Goal: Contribute content: Contribute content

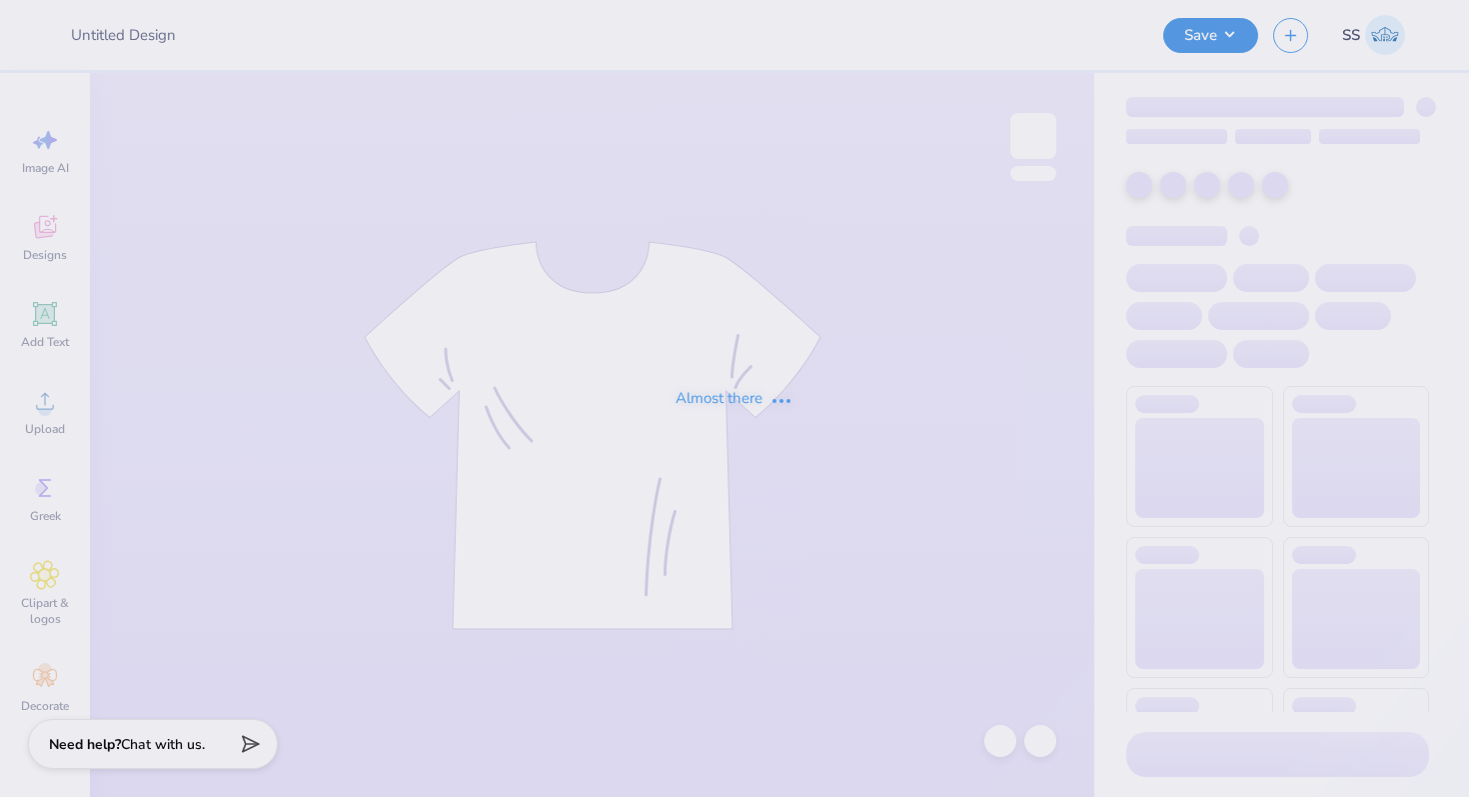
type input "Art [PERSON_NAME] - Merch!"
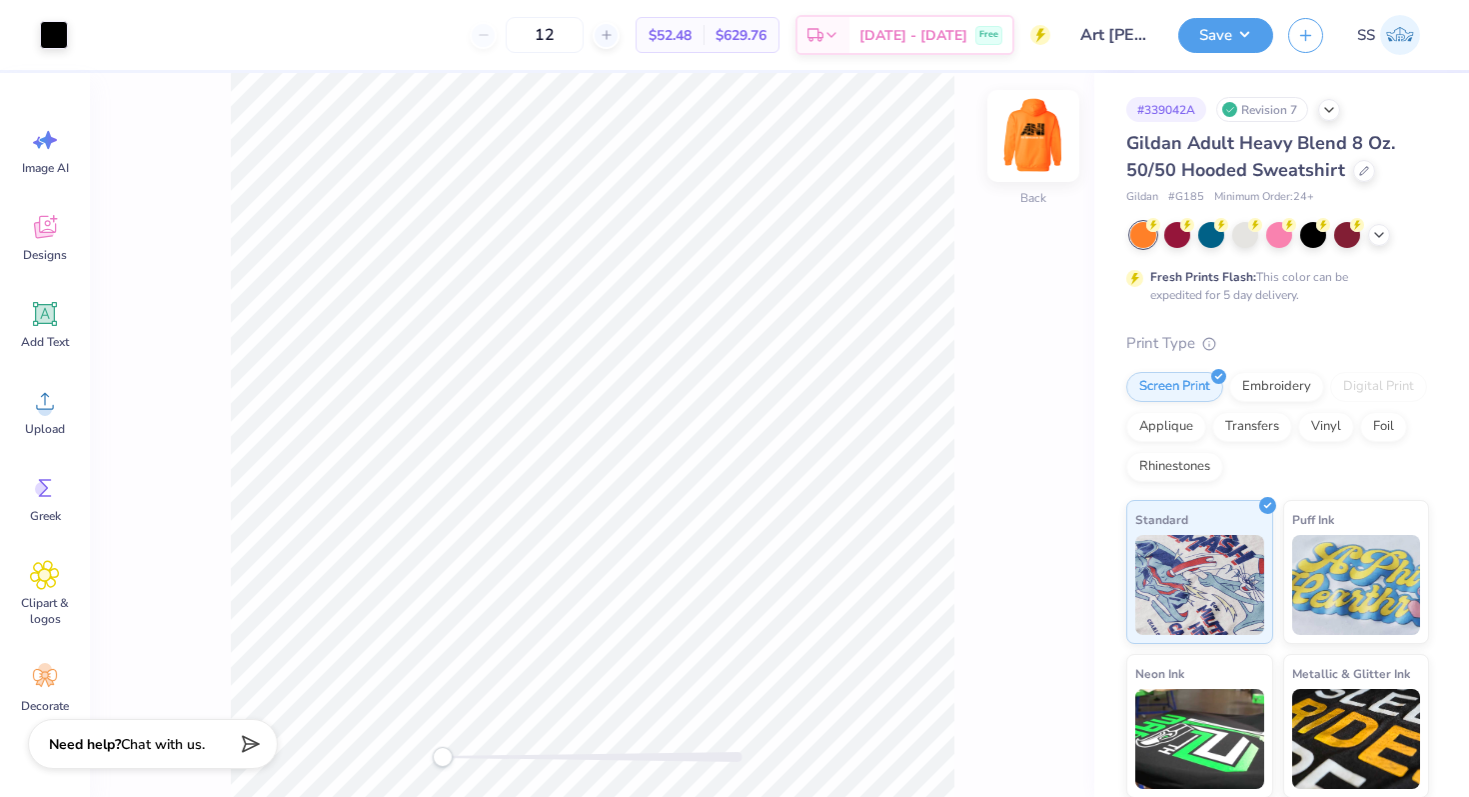
click at [1040, 154] on img at bounding box center [1034, 136] width 80 height 80
click at [1040, 154] on img at bounding box center [1034, 136] width 40 height 40
click at [1306, 235] on div at bounding box center [1313, 233] width 26 height 26
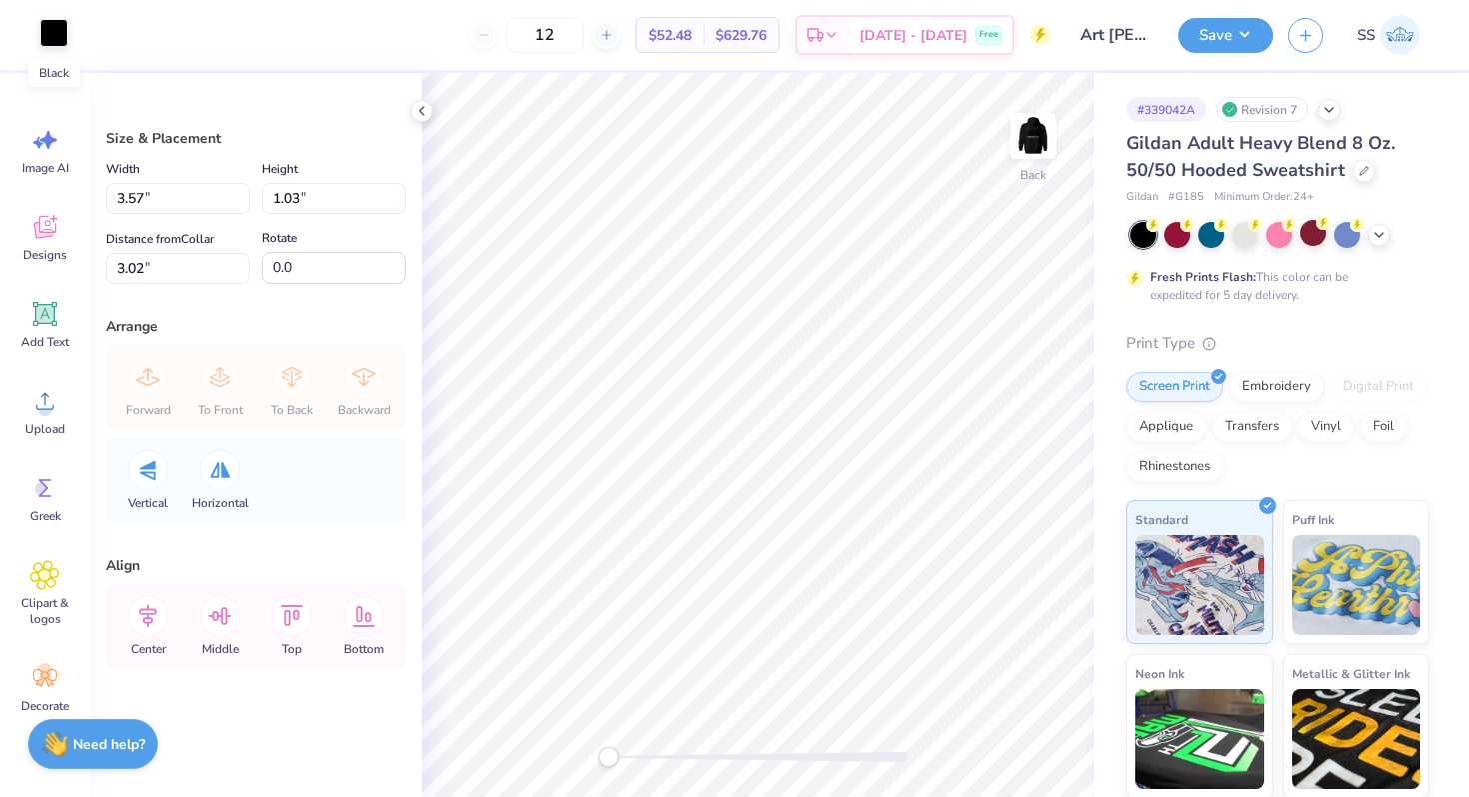
click at [55, 37] on div at bounding box center [54, 33] width 28 height 28
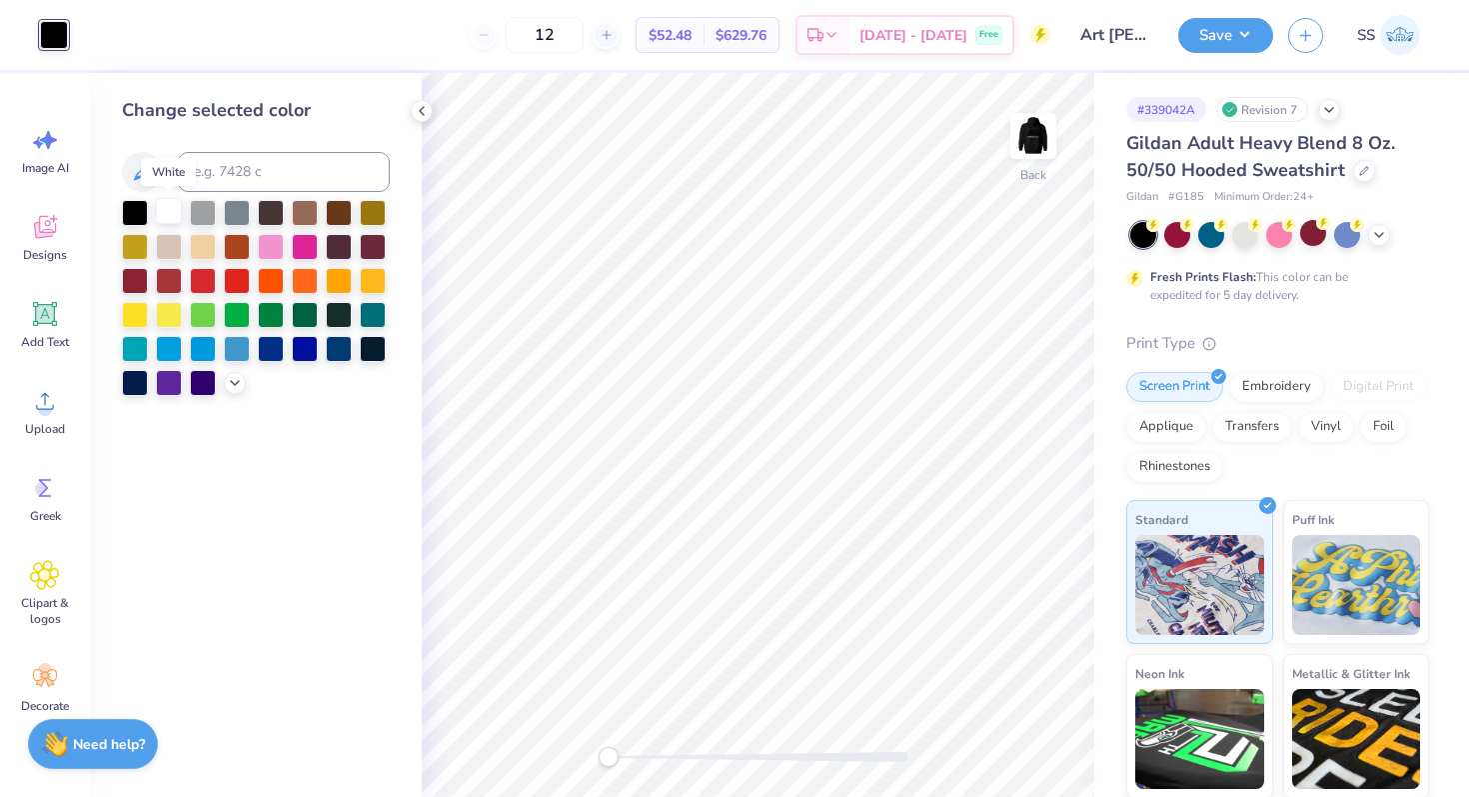
click at [166, 209] on div at bounding box center [169, 211] width 26 height 26
click at [1037, 131] on img at bounding box center [1034, 136] width 80 height 80
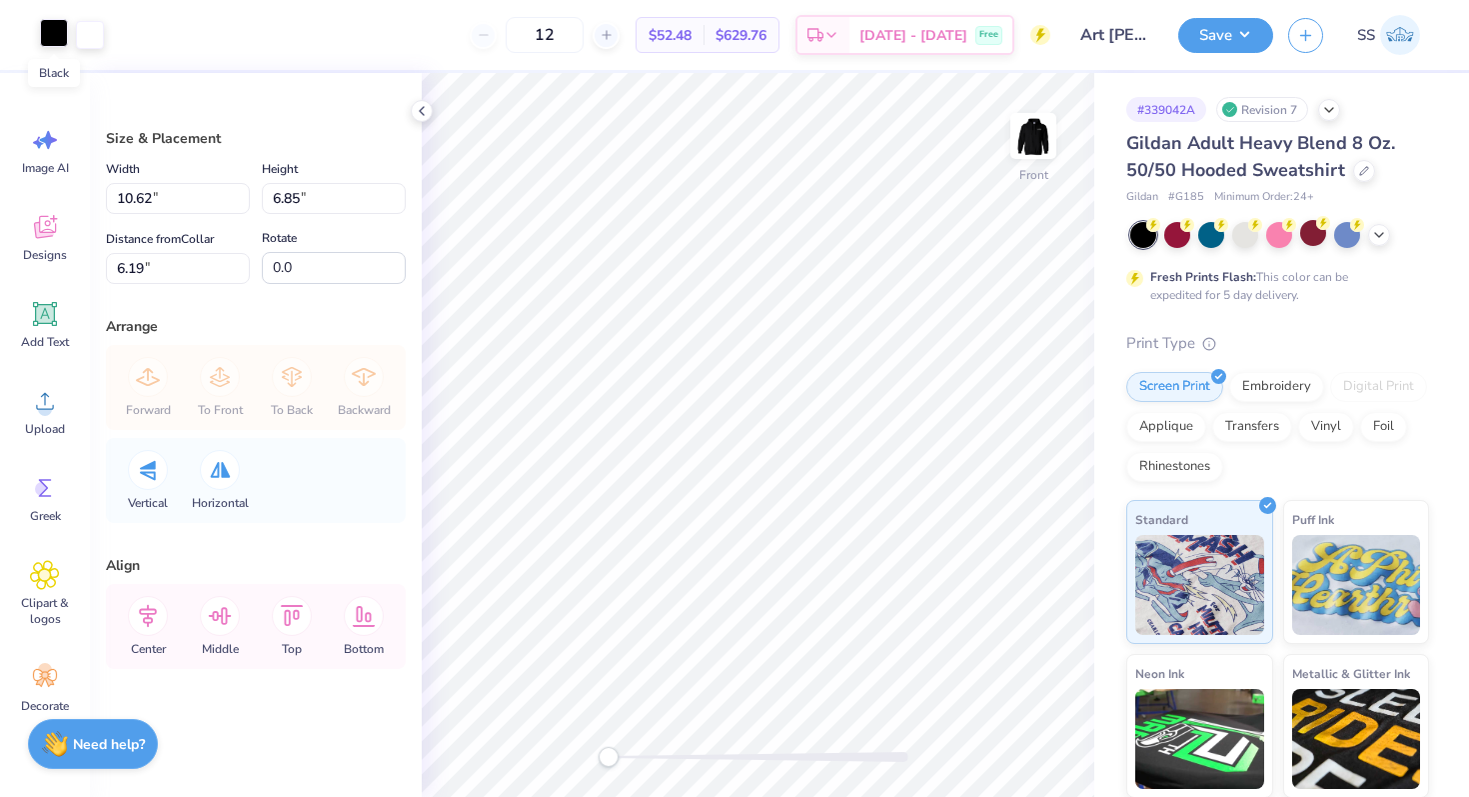
click at [58, 36] on div at bounding box center [54, 33] width 28 height 28
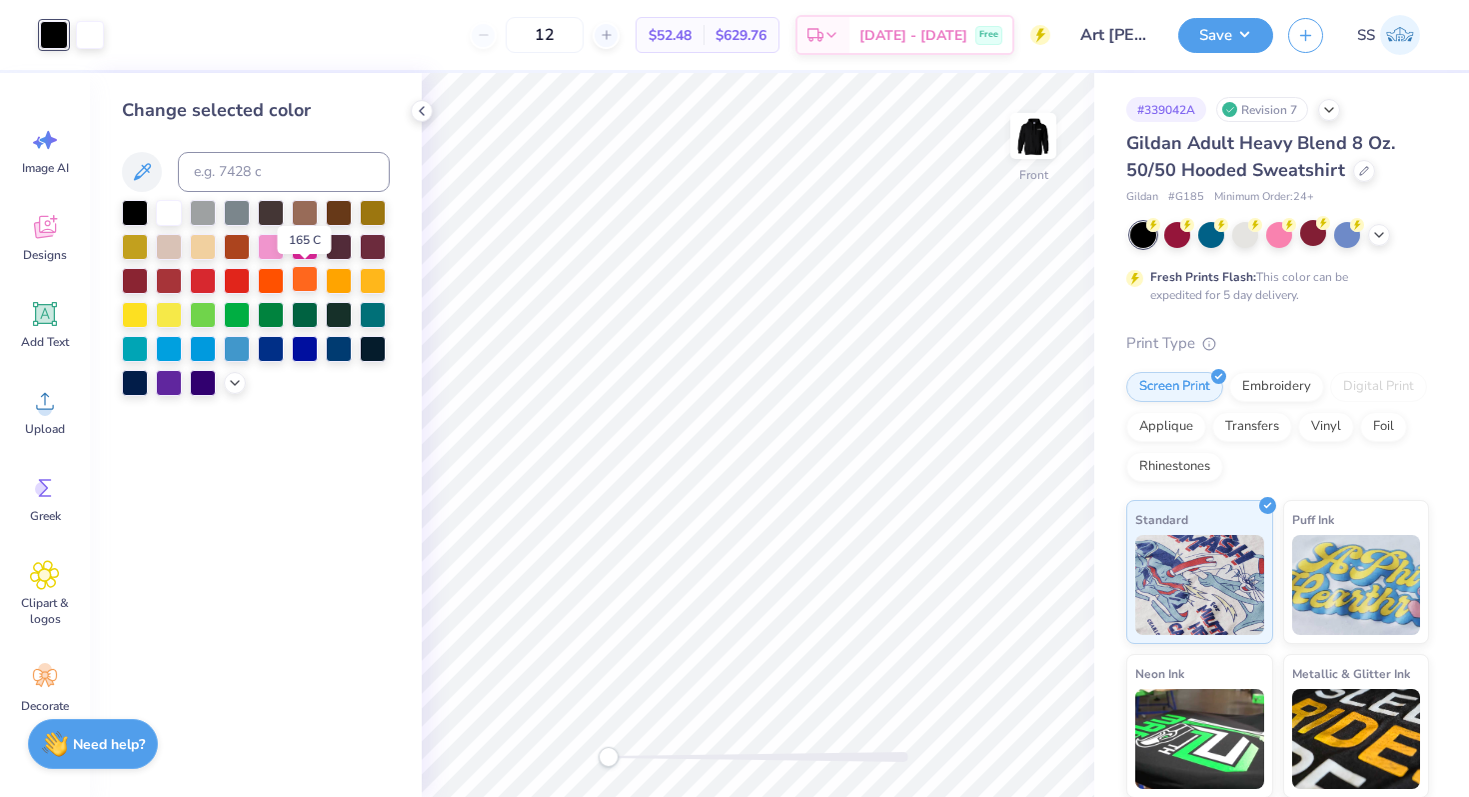
click at [306, 282] on div at bounding box center [305, 279] width 26 height 26
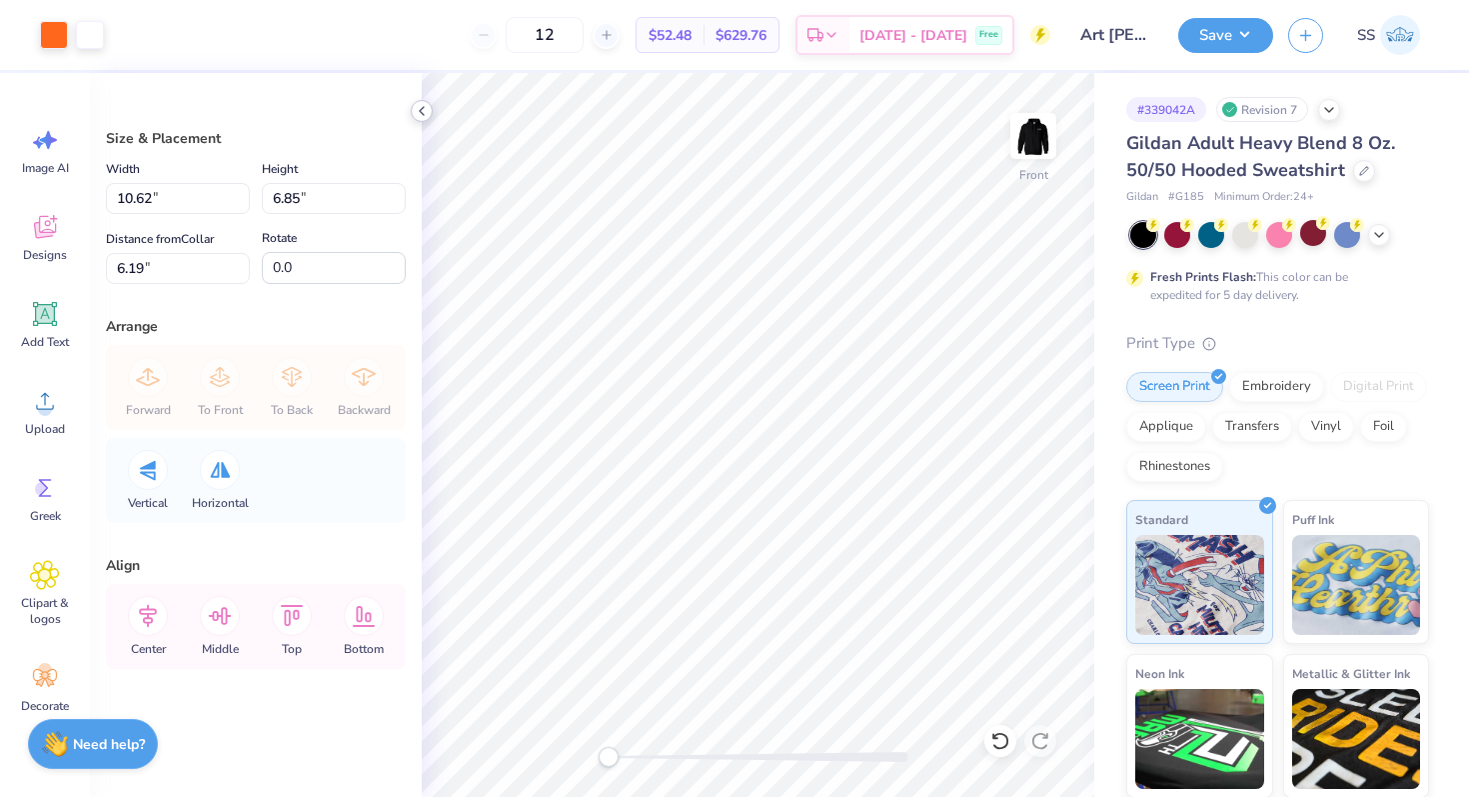
click at [424, 112] on icon at bounding box center [422, 111] width 16 height 16
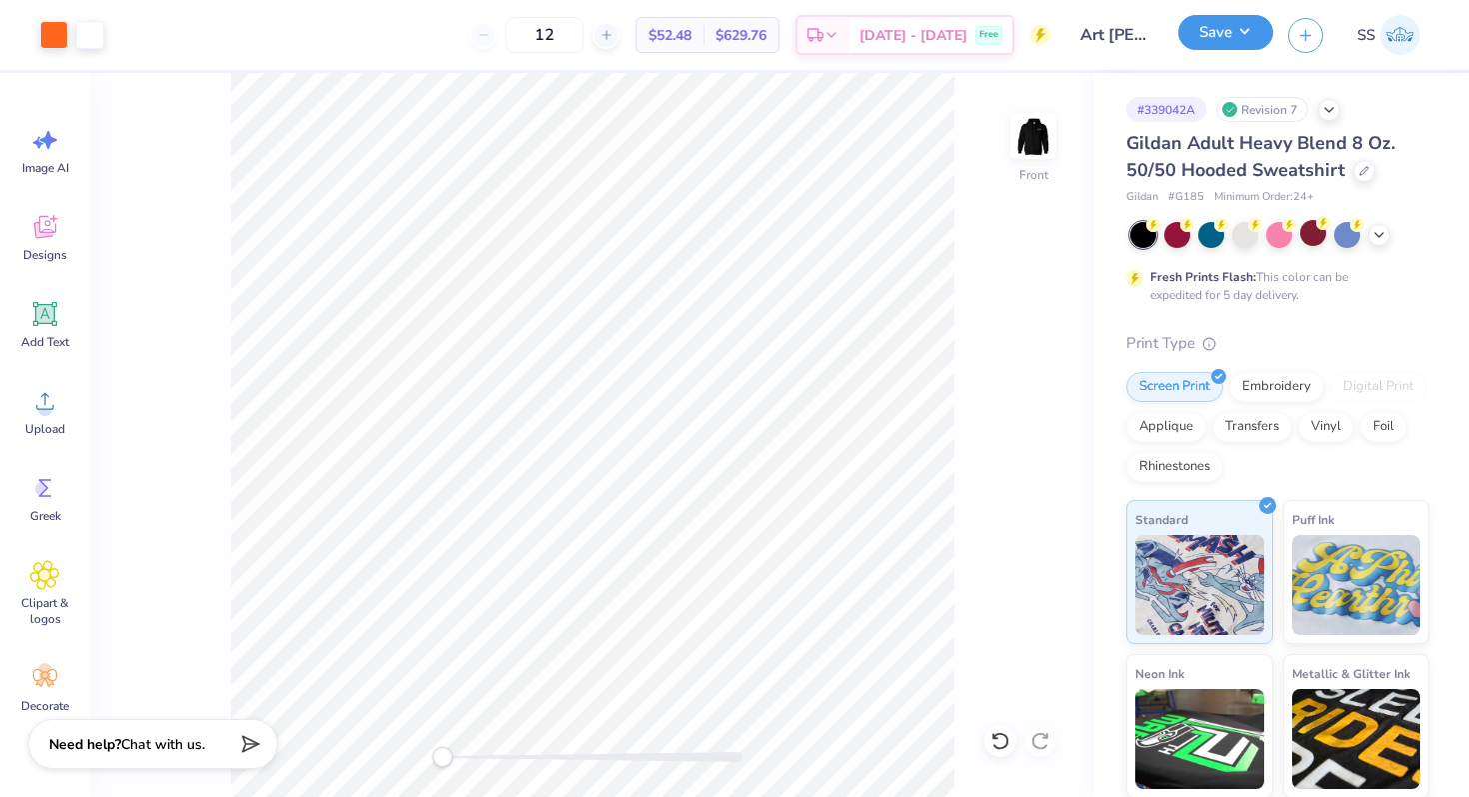
click at [1234, 33] on button "Save" at bounding box center [1226, 32] width 95 height 35
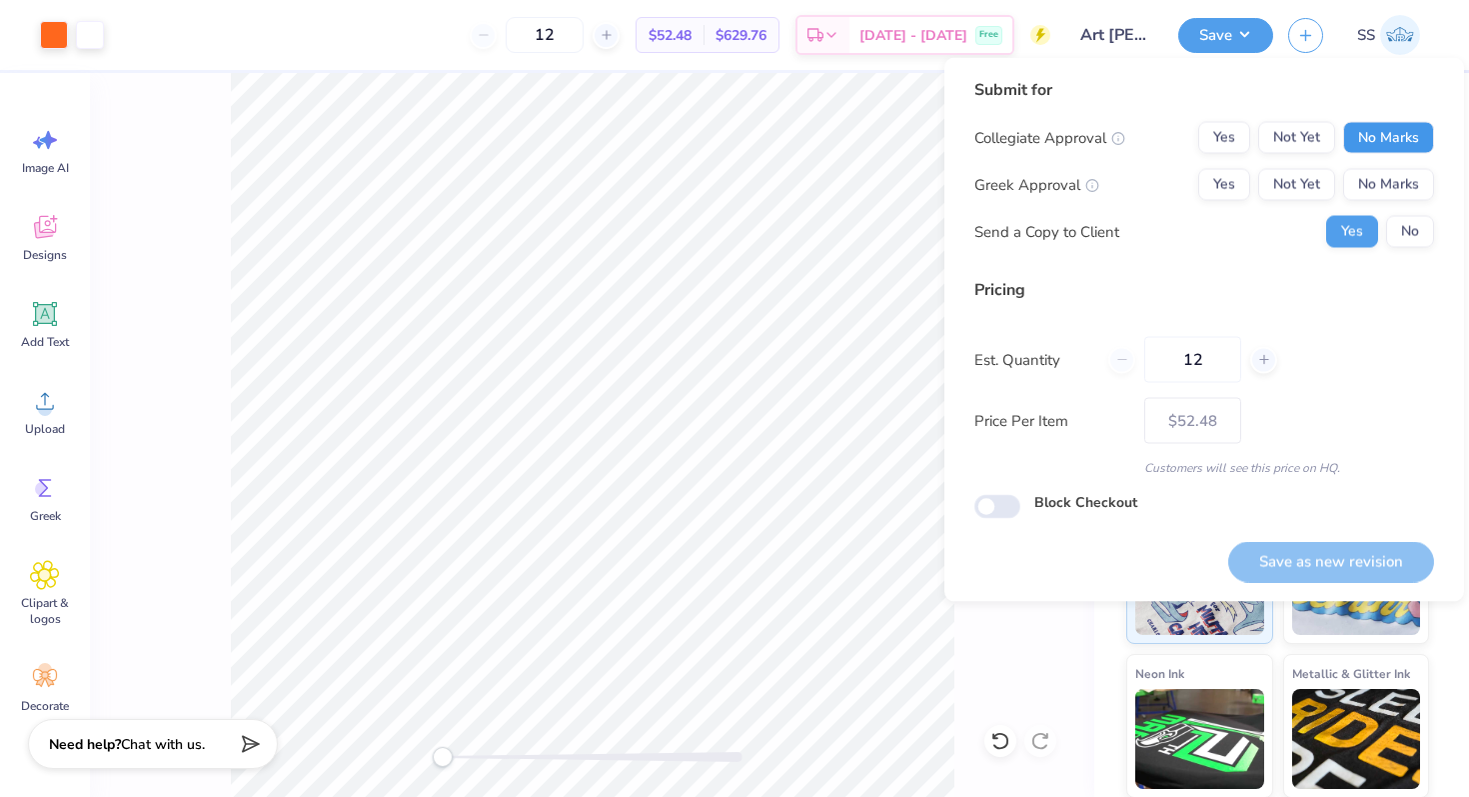
click at [1376, 137] on button "No Marks" at bounding box center [1388, 138] width 91 height 32
click at [1376, 179] on button "No Marks" at bounding box center [1388, 185] width 91 height 32
click at [1283, 557] on button "Save as new revision" at bounding box center [1331, 561] width 206 height 41
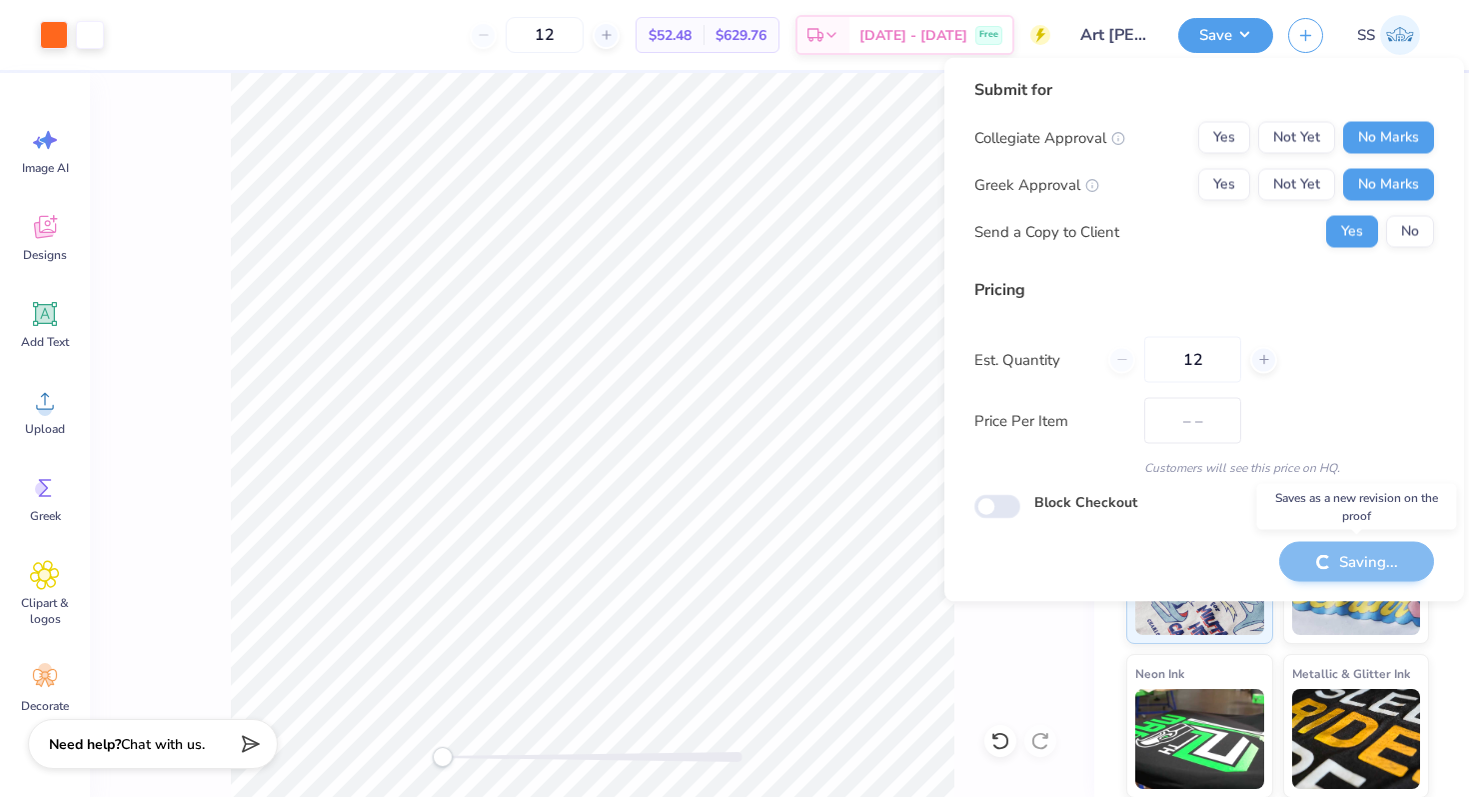
type input "$52.48"
